Goal: Task Accomplishment & Management: Complete application form

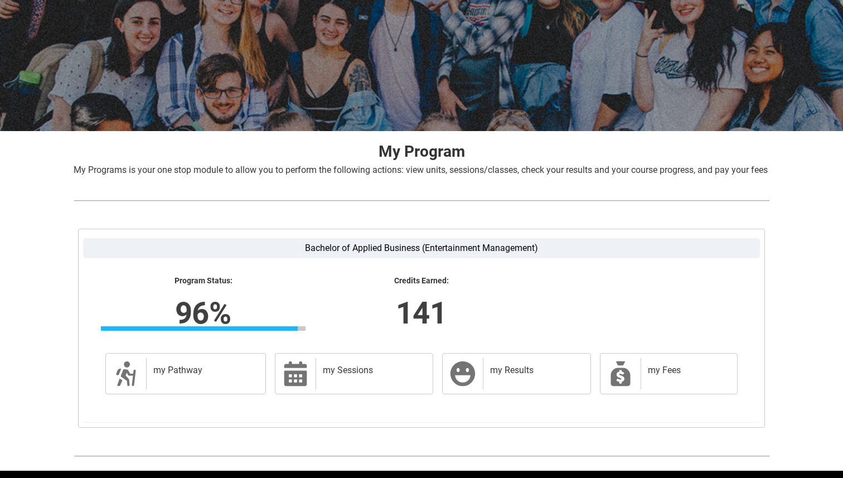
scroll to position [86, 0]
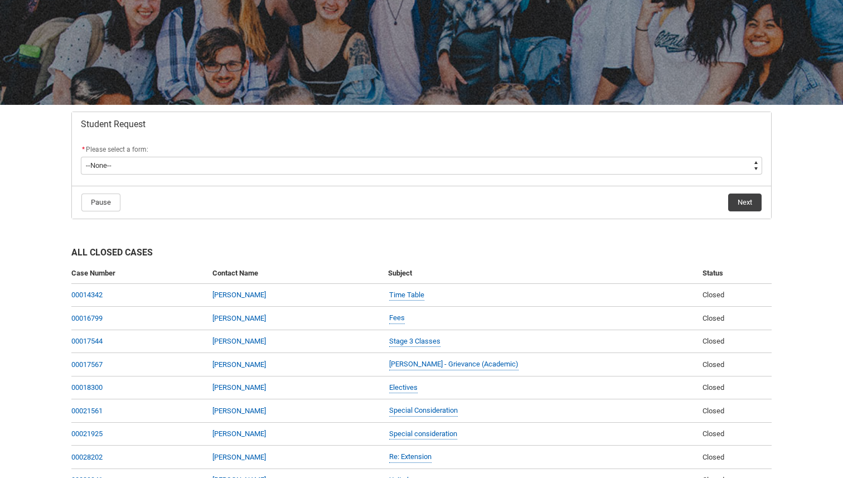
scroll to position [119, 0]
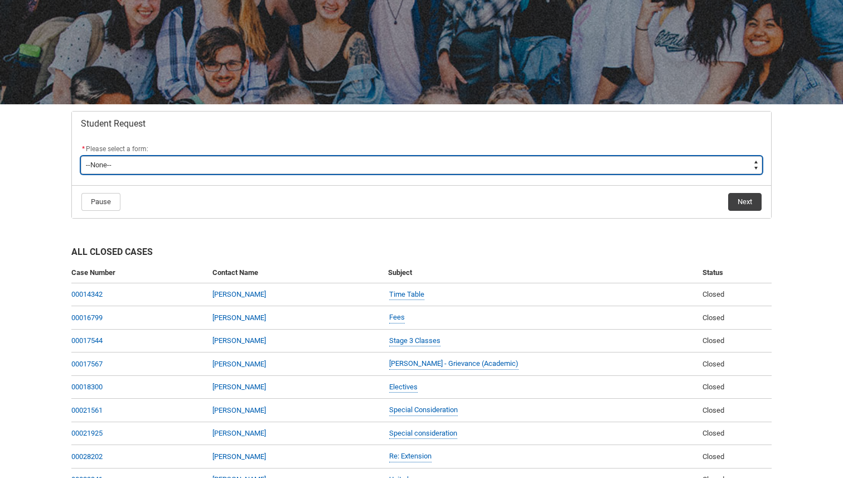
click at [246, 163] on select "--None-- Academic Transcript Application to Appeal Assignment Extension Change …" at bounding box center [422, 165] width 682 height 18
